Goal: Use online tool/utility: Utilize a website feature to perform a specific function

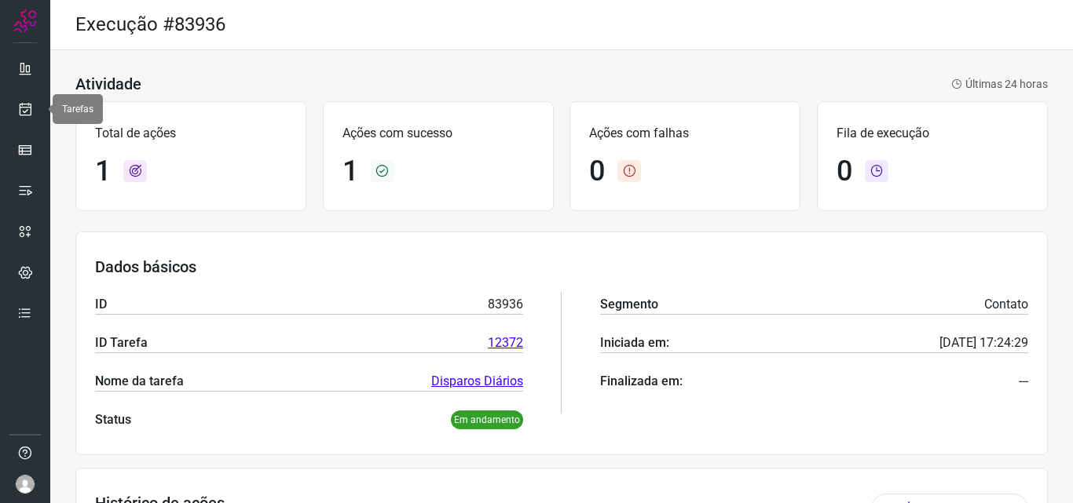
click at [24, 100] on link at bounding box center [24, 108] width 31 height 31
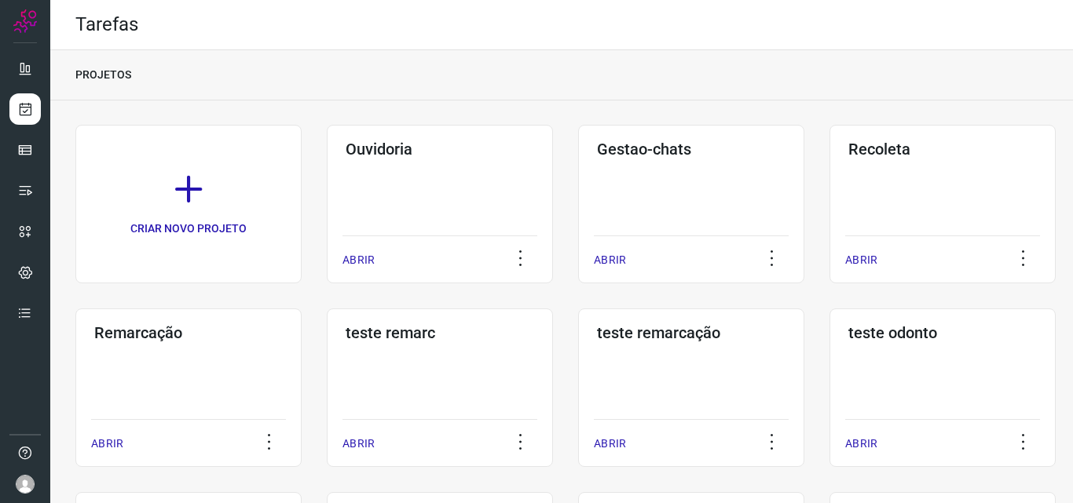
click at [206, 389] on div "Remarcação ABRIR" at bounding box center [188, 388] width 226 height 159
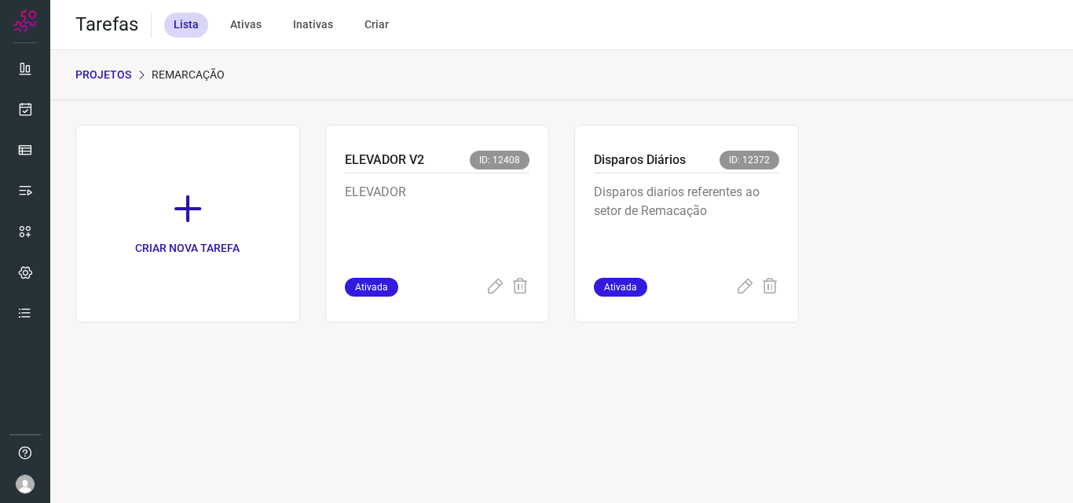
click at [733, 236] on p "Disparos diarios referentes ao setor de Remacação" at bounding box center [686, 222] width 185 height 79
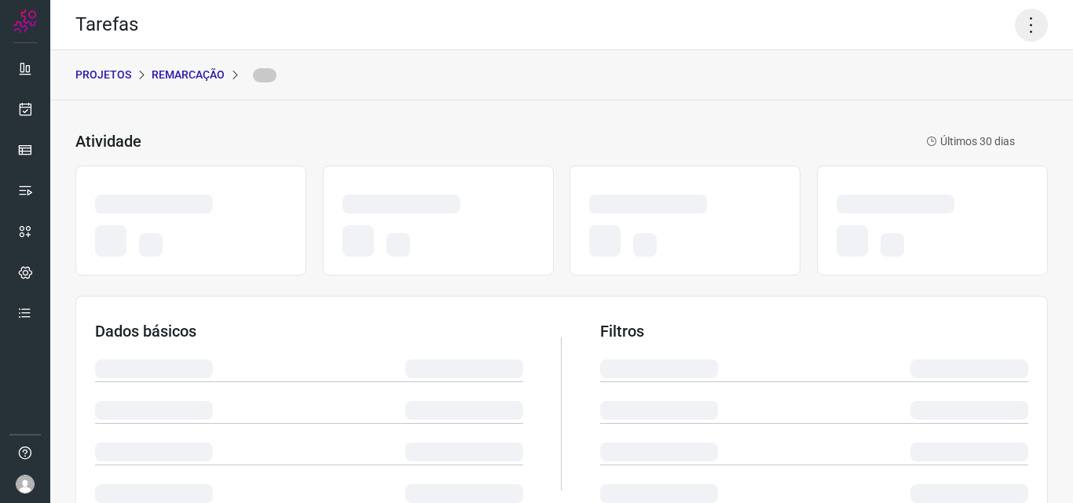
click at [1023, 17] on icon at bounding box center [1030, 25] width 33 height 33
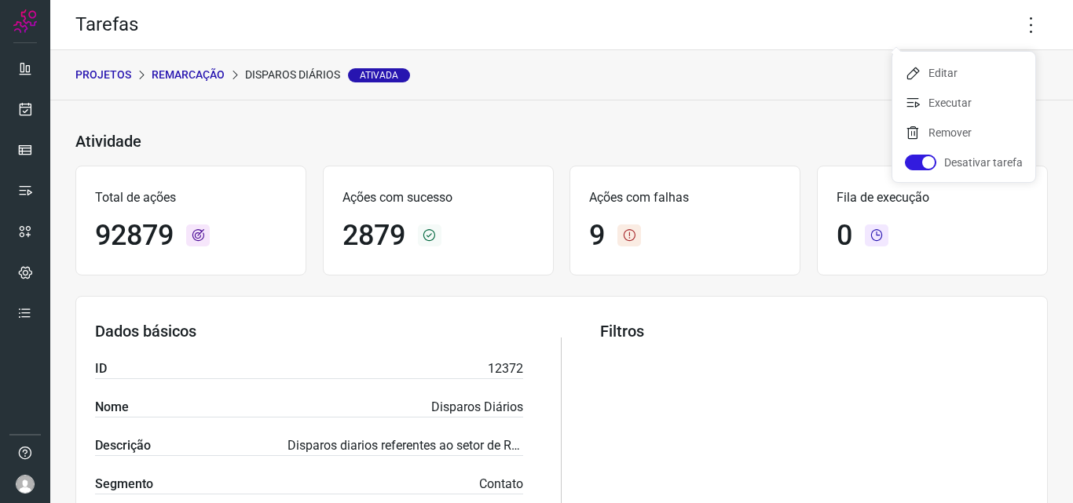
click at [955, 88] on ul "Editar Executar Remover Desativar tarefa" at bounding box center [963, 117] width 143 height 130
click at [942, 104] on li "Executar" at bounding box center [963, 102] width 143 height 25
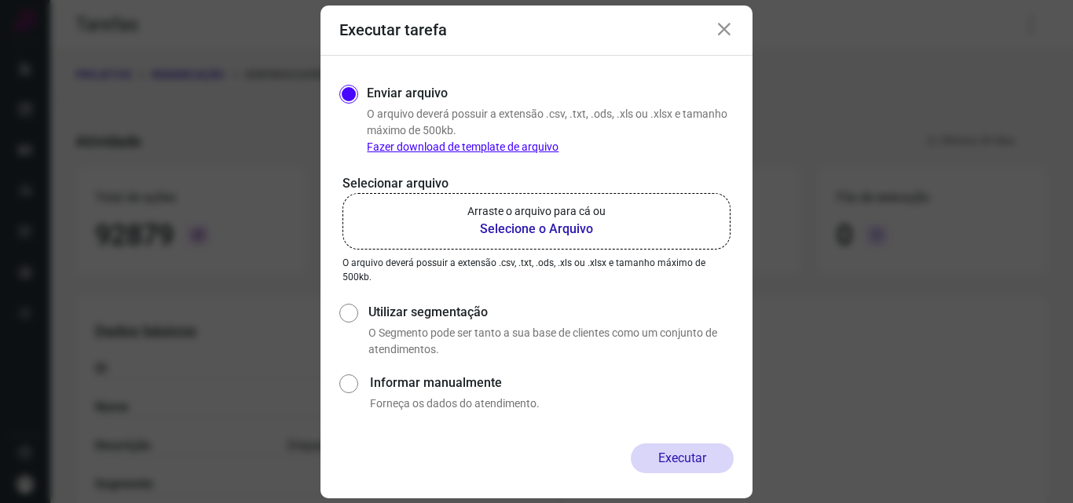
click at [531, 218] on p "Arraste o arquivo para cá ou" at bounding box center [536, 211] width 138 height 16
click at [0, 0] on input "Arraste o arquivo para cá ou Selecione o Arquivo" at bounding box center [0, 0] width 0 height 0
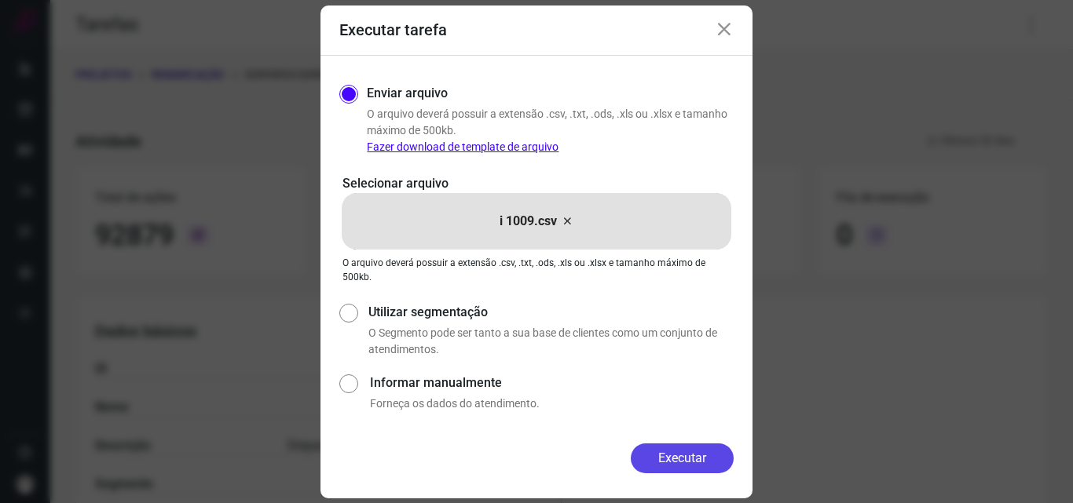
click at [658, 445] on button "Executar" at bounding box center [681, 459] width 103 height 30
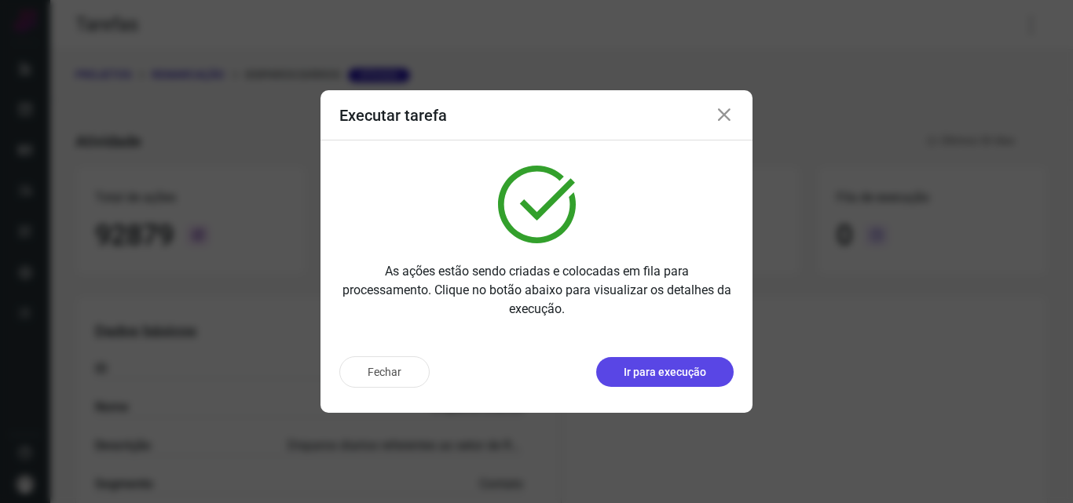
click at [674, 360] on button "Ir para execução" at bounding box center [664, 372] width 137 height 30
